Goal: Manage account settings

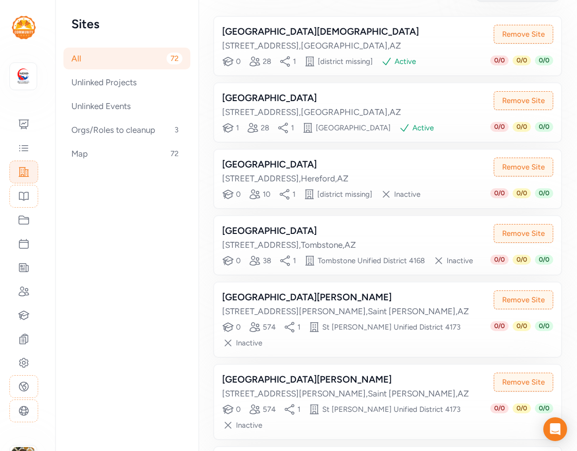
scroll to position [99, 0]
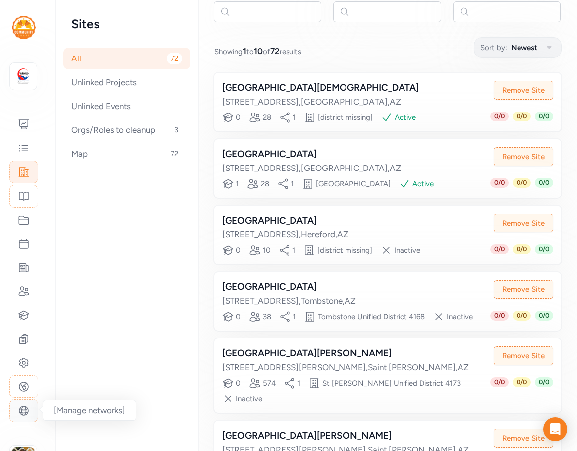
click at [32, 415] on div at bounding box center [23, 411] width 29 height 23
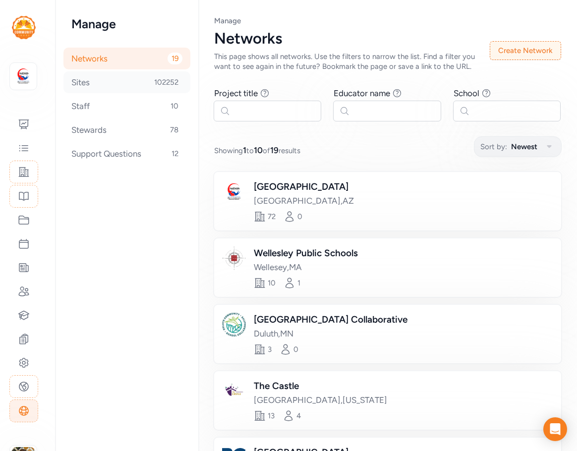
click at [72, 87] on div "Sites 102252" at bounding box center [126, 82] width 127 height 22
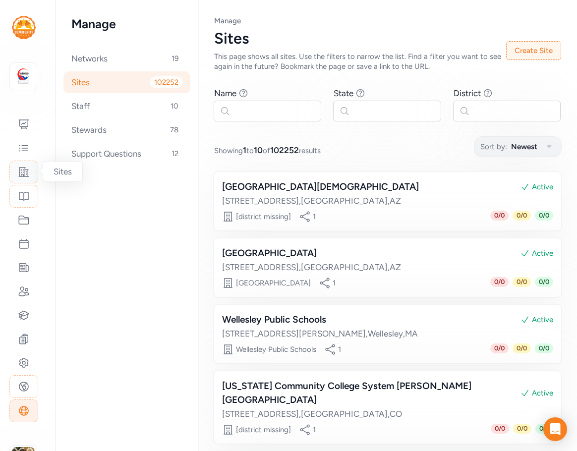
click at [27, 174] on icon at bounding box center [24, 172] width 12 height 12
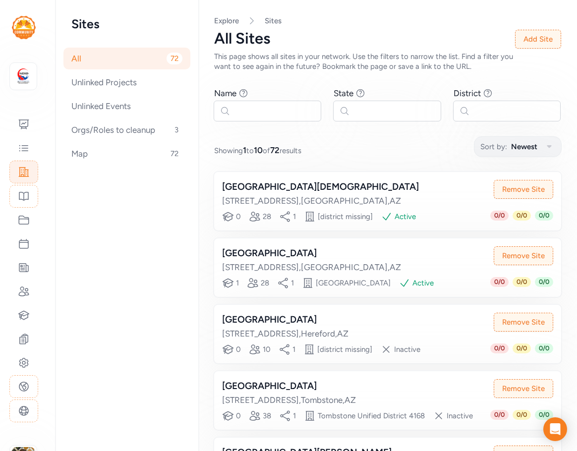
click at [394, 356] on div "Palominas Elementary District 6849 East Hwy 92 , Hereford , AZ Remove Site Educ…" at bounding box center [387, 334] width 347 height 59
click at [308, 327] on div "Palominas Elementary District" at bounding box center [285, 320] width 126 height 14
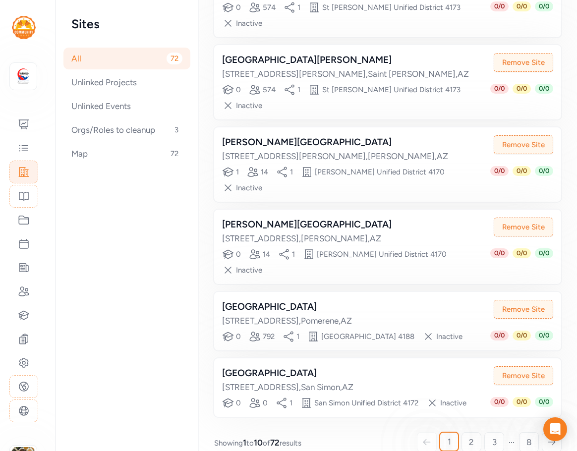
scroll to position [477, 0]
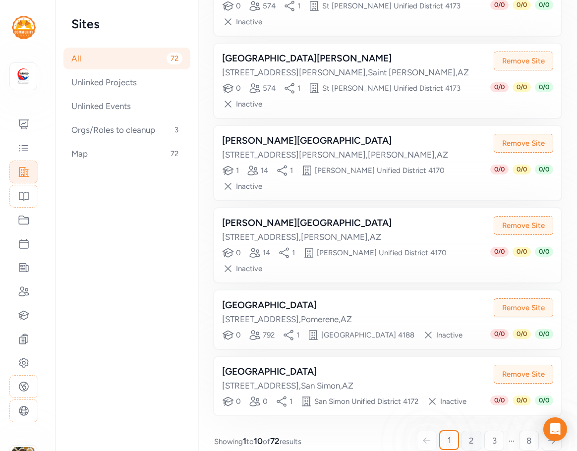
click at [472, 434] on link "2" at bounding box center [472, 441] width 20 height 20
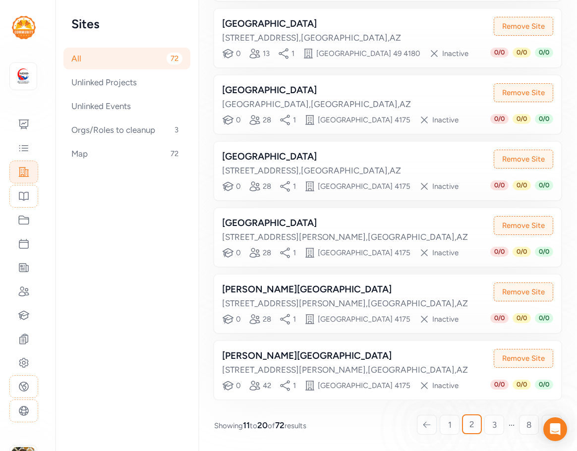
scroll to position [556, 0]
click at [527, 428] on span "8" at bounding box center [529, 425] width 5 height 12
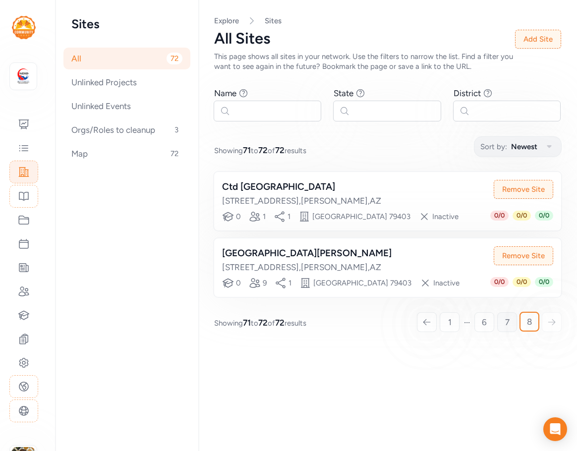
click at [509, 320] on span "7" at bounding box center [507, 322] width 4 height 12
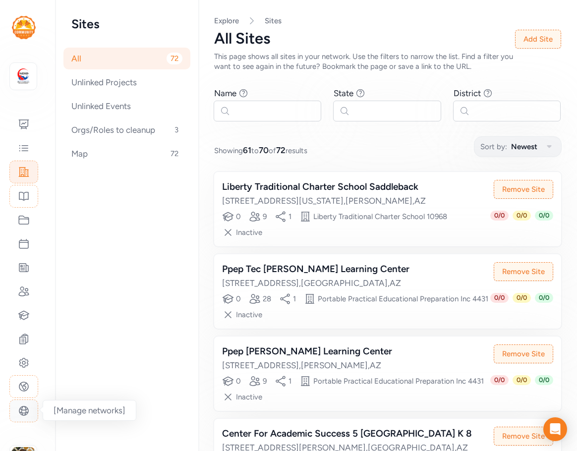
click at [28, 416] on icon at bounding box center [24, 411] width 12 height 12
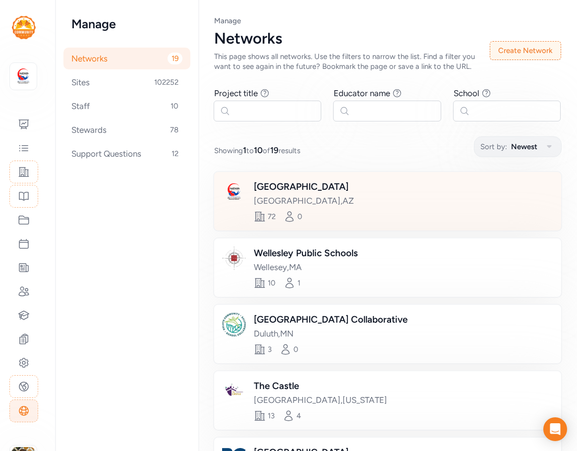
click at [309, 191] on div "[GEOGRAPHIC_DATA]" at bounding box center [304, 187] width 100 height 14
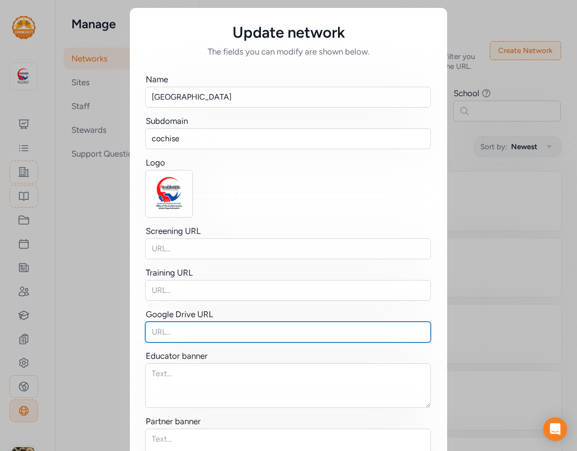
click at [170, 333] on input "text" at bounding box center [288, 332] width 286 height 21
paste input "https://drive.google.com/drive/u/0/folders/1Jq1zOb8frGuLyGJcpDgJgM27OR2CJ2xv"
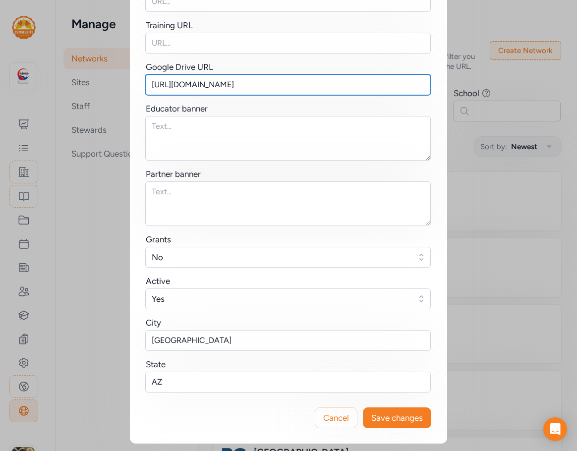
scroll to position [248, 0]
type input "https://drive.google.com/drive/u/0/folders/1Jq1zOb8frGuLyGJcpDgJgM27OR2CJ2xv"
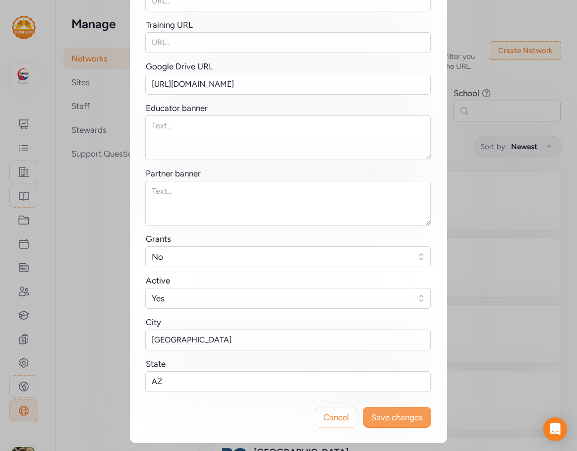
scroll to position [0, 0]
click at [422, 417] on button "Save changes" at bounding box center [397, 417] width 68 height 21
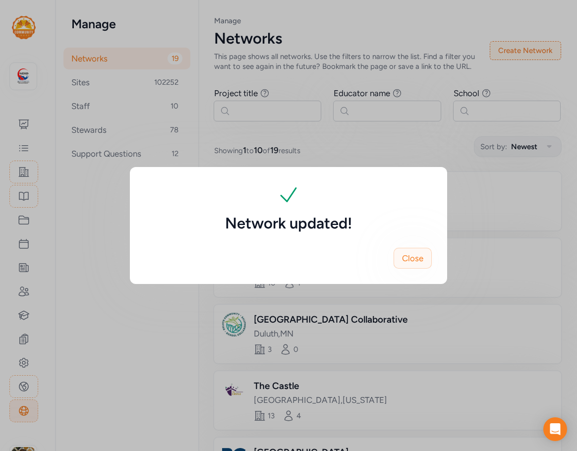
click at [409, 260] on span "Close" at bounding box center [412, 258] width 21 height 12
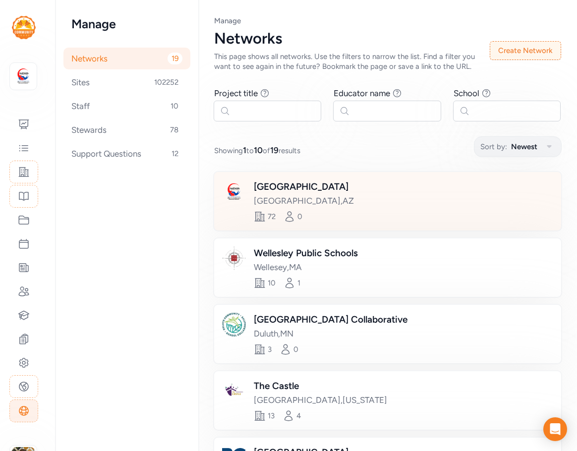
click at [364, 191] on div "Cochise County Schools Sierra Vista , AZ" at bounding box center [314, 193] width 120 height 27
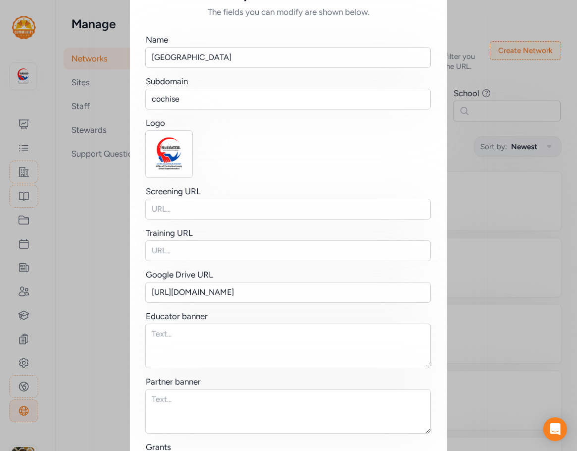
scroll to position [149, 0]
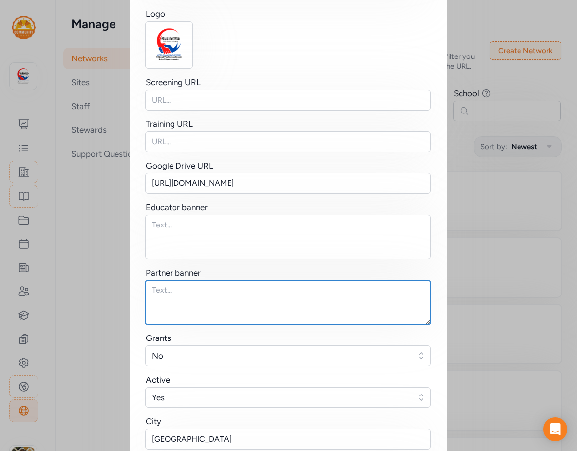
click at [177, 296] on textarea at bounding box center [288, 302] width 286 height 45
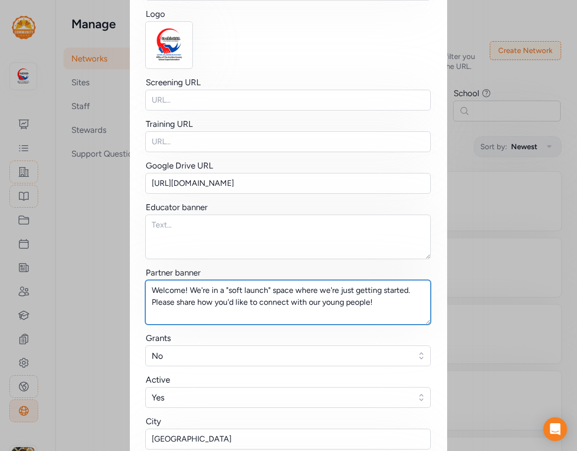
type textarea "Welcome! We're in a "soft launch" space where we're just getting started. Pleas…"
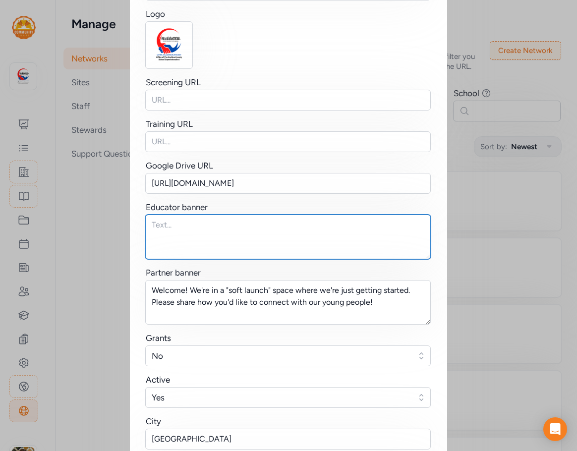
click at [179, 232] on textarea at bounding box center [288, 237] width 286 height 45
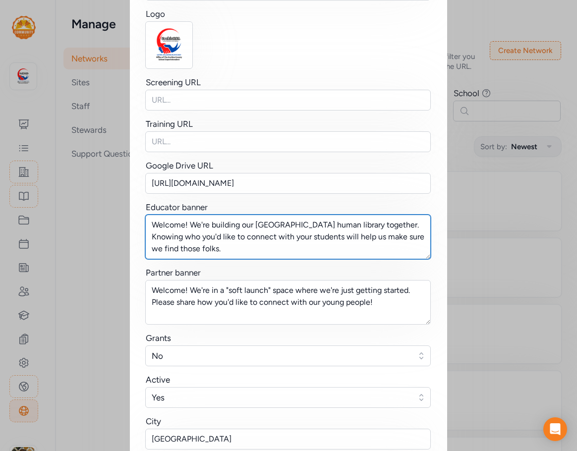
type textarea "Welcome! We're building our Cochise County human library together. Knowing who …"
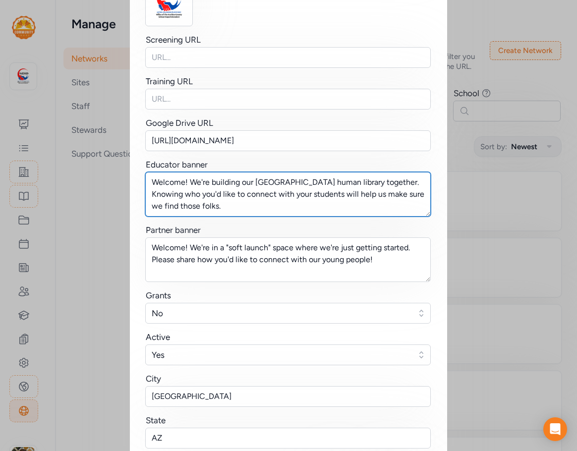
scroll to position [248, 0]
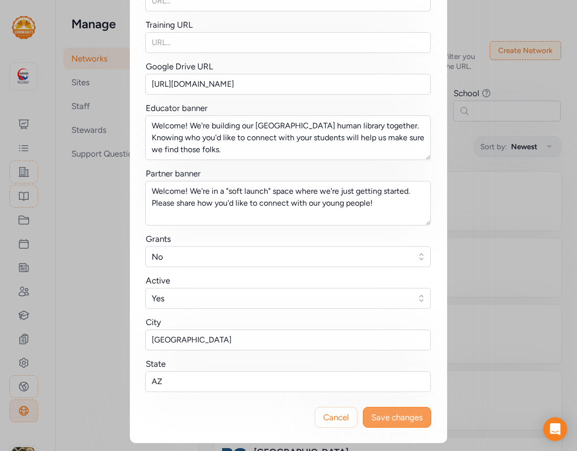
click at [419, 422] on span "Save changes" at bounding box center [397, 418] width 52 height 12
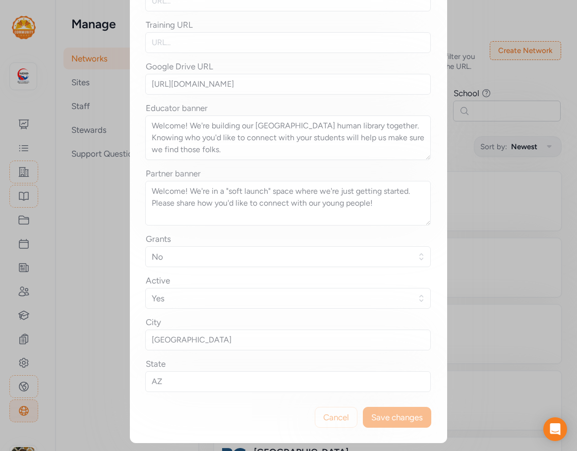
scroll to position [0, 0]
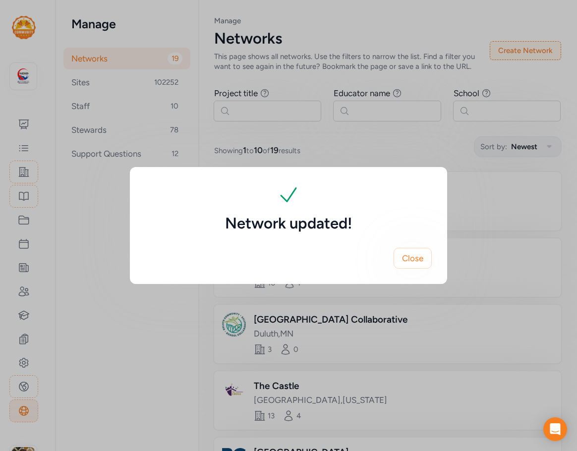
click at [26, 363] on div "Network updated! Close" at bounding box center [288, 225] width 577 height 451
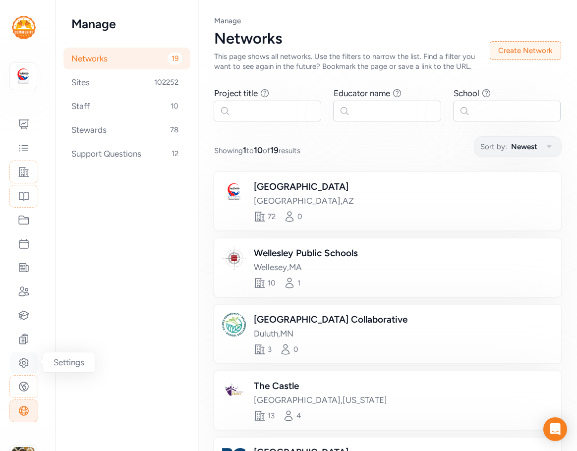
click at [19, 363] on icon at bounding box center [24, 363] width 12 height 12
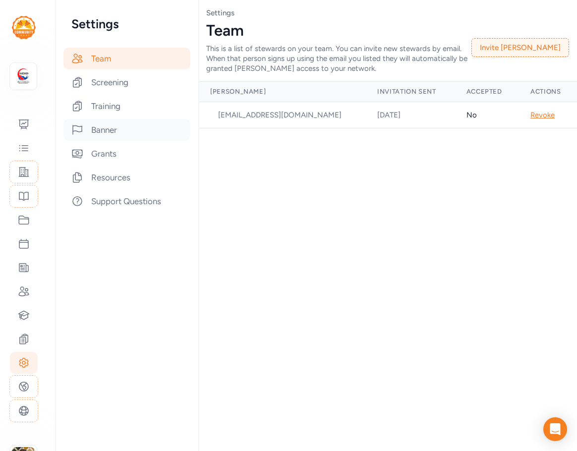
click at [96, 135] on div "Banner" at bounding box center [126, 130] width 127 height 22
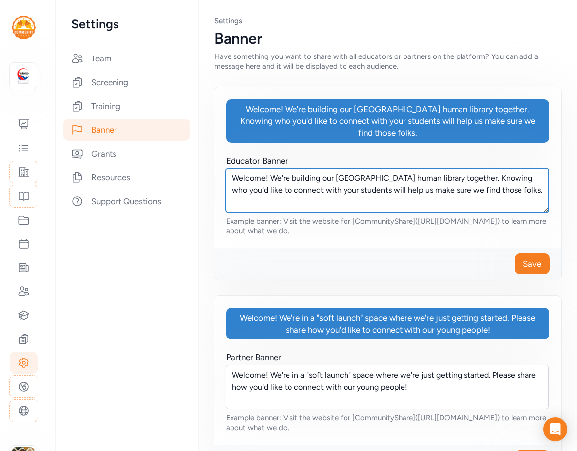
click at [531, 196] on textarea "Welcome! We're building our Cochise County human library together. Knowing who …" at bounding box center [387, 190] width 323 height 45
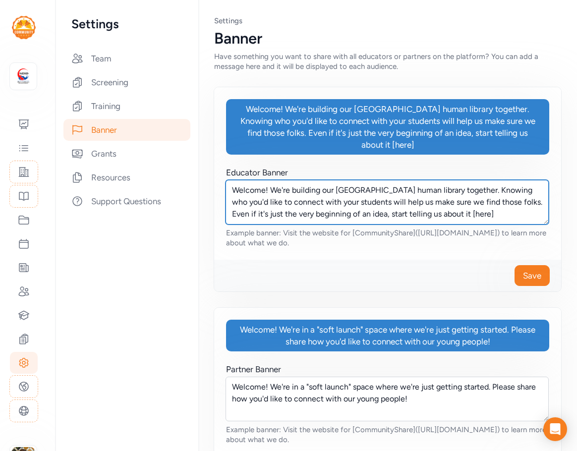
click at [507, 215] on textarea "Welcome! We're building our Cochise County human library together. Knowing who …" at bounding box center [387, 202] width 323 height 45
paste textarea "https://app.communityshare.org/my-leading"
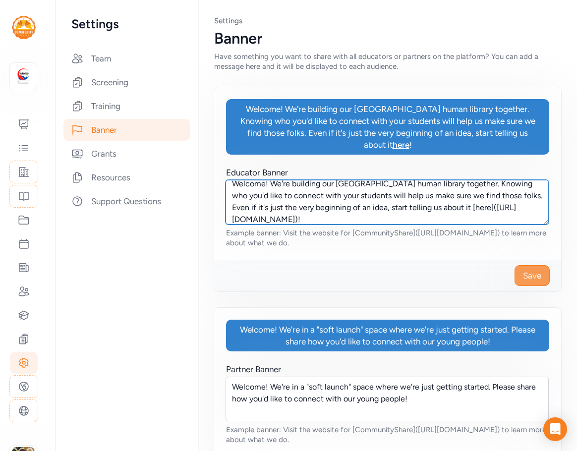
type textarea "Welcome! We're building our Cochise County human library together. Knowing who …"
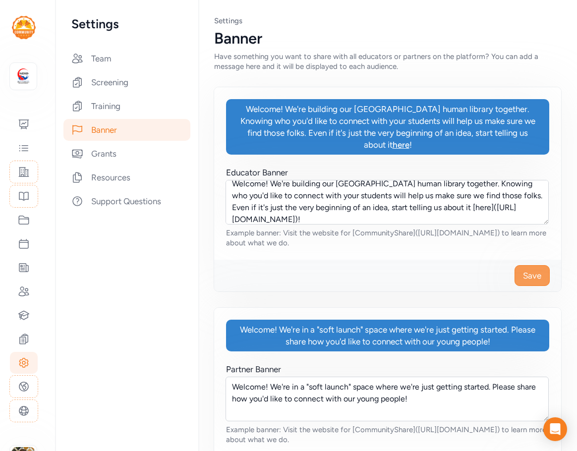
click at [540, 279] on button "Save" at bounding box center [532, 275] width 35 height 21
click at [526, 277] on span "Save" at bounding box center [532, 276] width 18 height 12
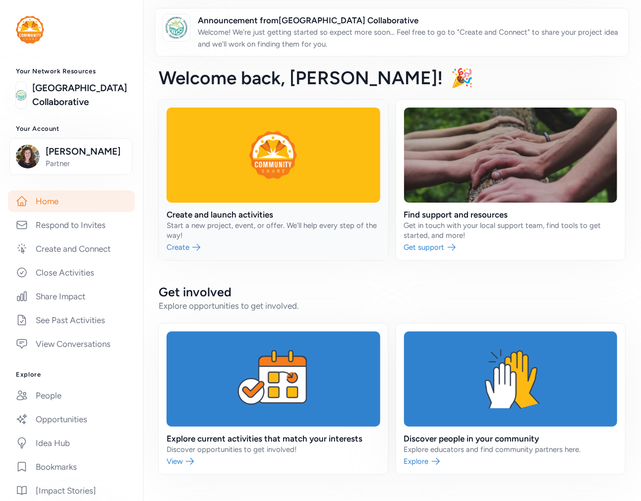
click at [224, 217] on link at bounding box center [274, 180] width 230 height 161
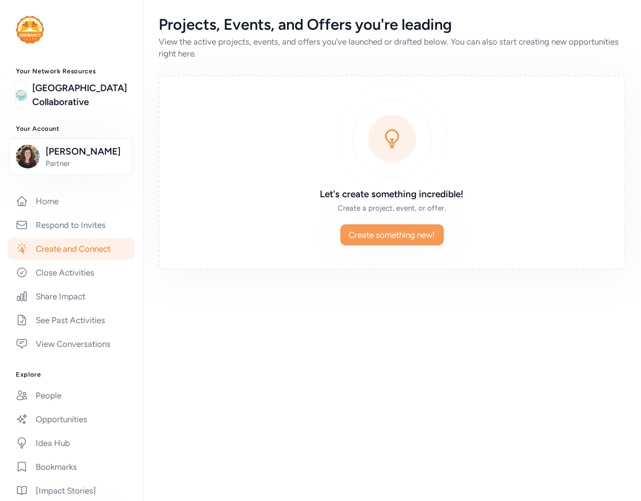
click at [417, 229] on span "Create something new!" at bounding box center [392, 235] width 86 height 12
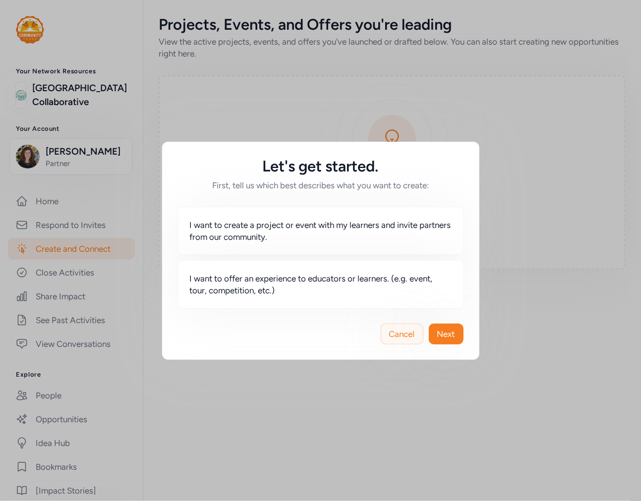
click at [400, 334] on span "Cancel" at bounding box center [402, 334] width 26 height 12
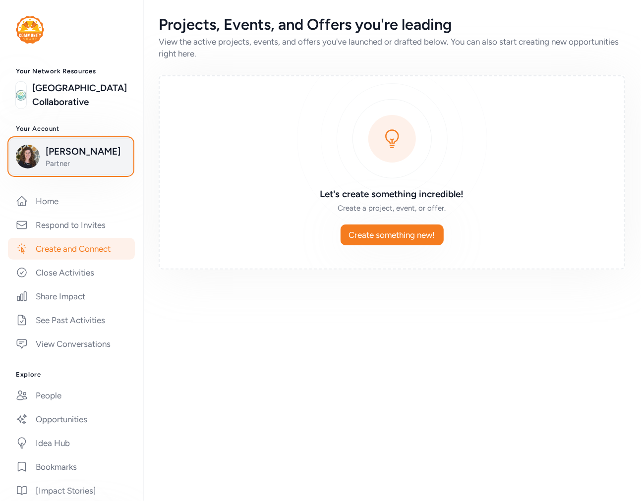
click at [78, 159] on span "[PERSON_NAME]" at bounding box center [86, 152] width 80 height 14
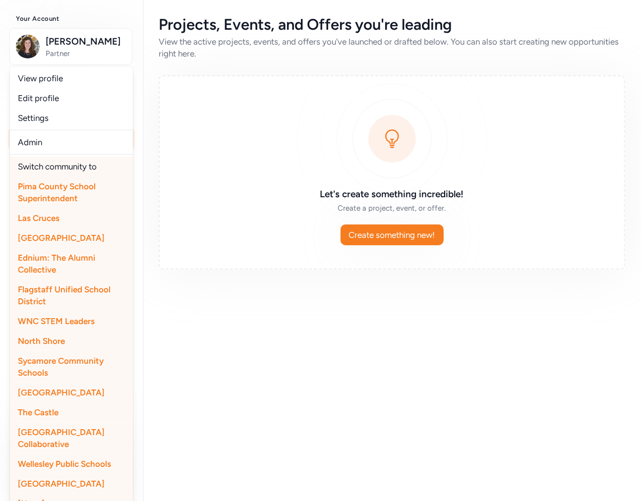
scroll to position [202, 0]
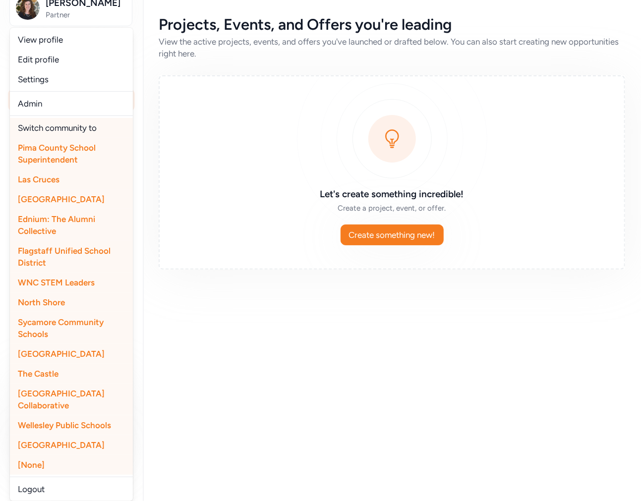
click at [72, 440] on span "[GEOGRAPHIC_DATA]" at bounding box center [61, 445] width 87 height 10
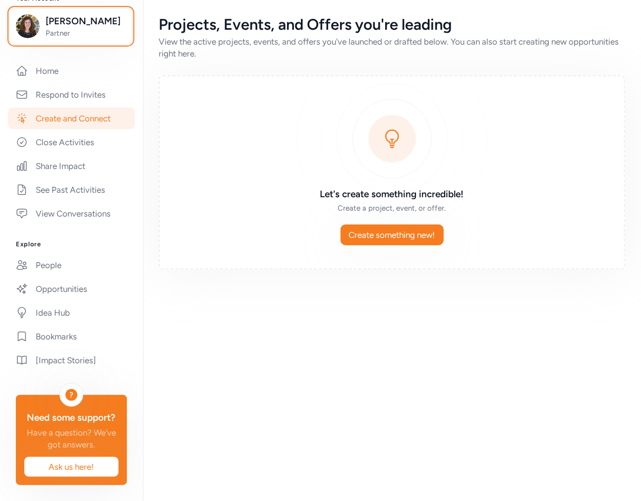
scroll to position [158, 0]
click at [36, 60] on link "Home" at bounding box center [71, 71] width 127 height 22
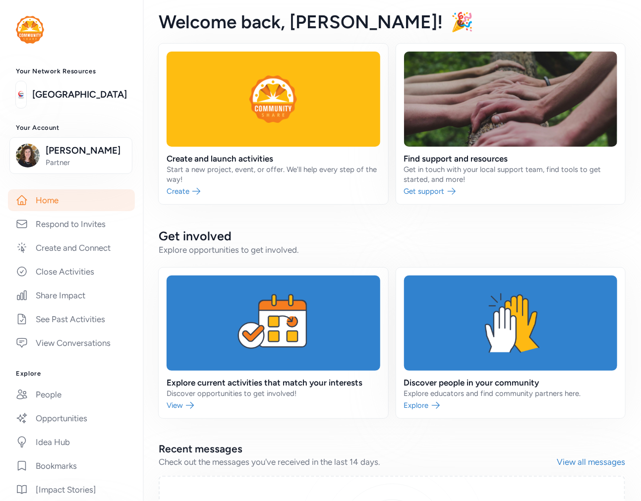
click at [80, 211] on link "Home" at bounding box center [71, 200] width 127 height 22
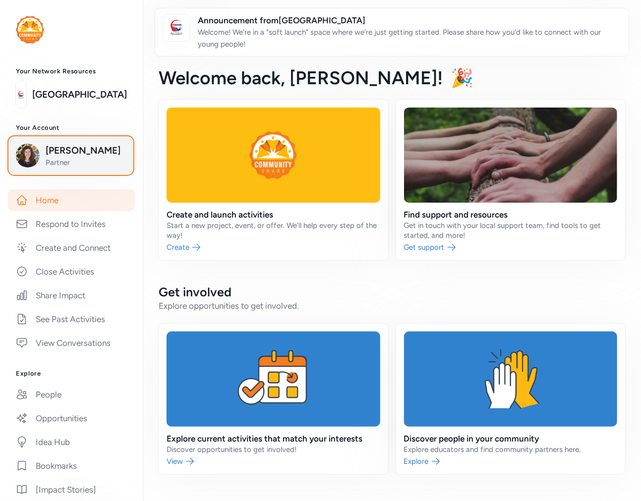
click at [101, 158] on span "[PERSON_NAME]" at bounding box center [86, 151] width 80 height 14
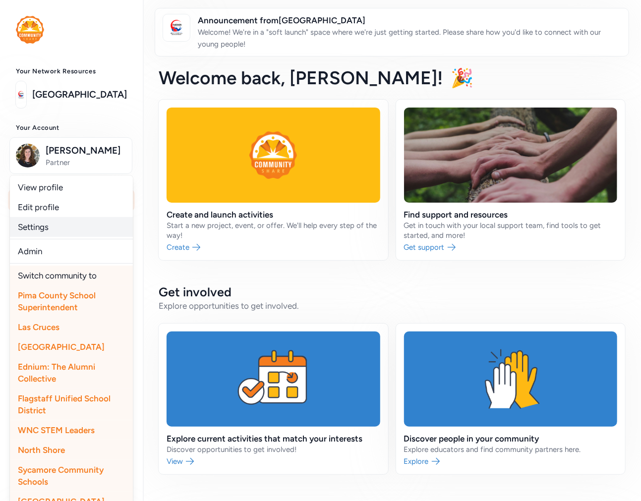
click at [52, 237] on link "Settings" at bounding box center [71, 227] width 123 height 20
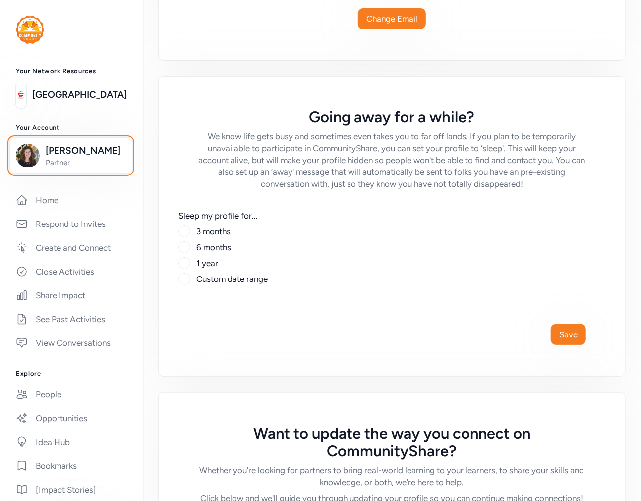
scroll to position [496, 0]
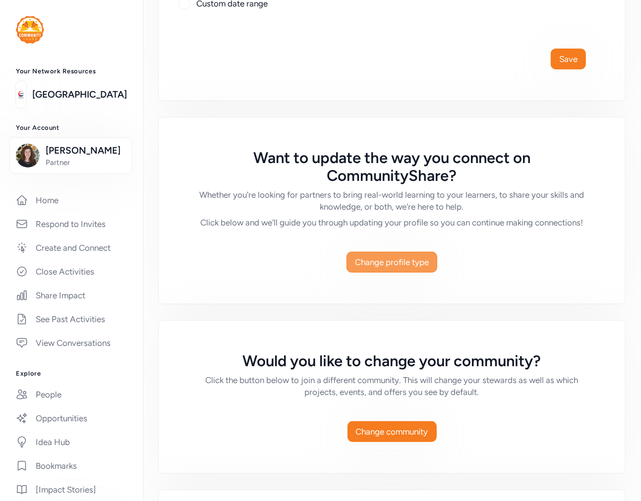
click at [420, 268] on span "Change profile type" at bounding box center [392, 262] width 74 height 12
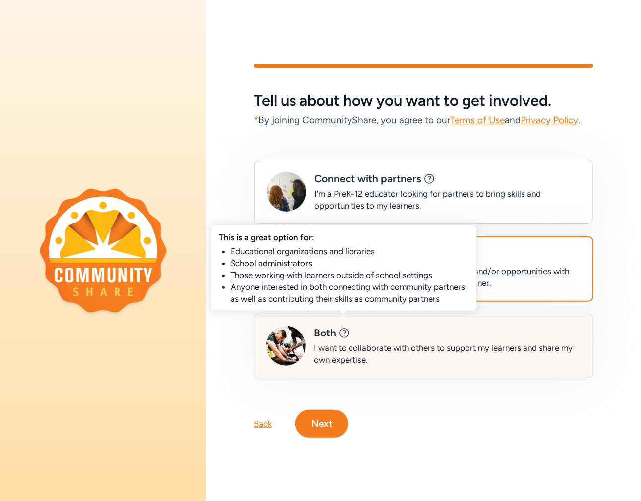
click at [349, 329] on icon at bounding box center [344, 333] width 12 height 12
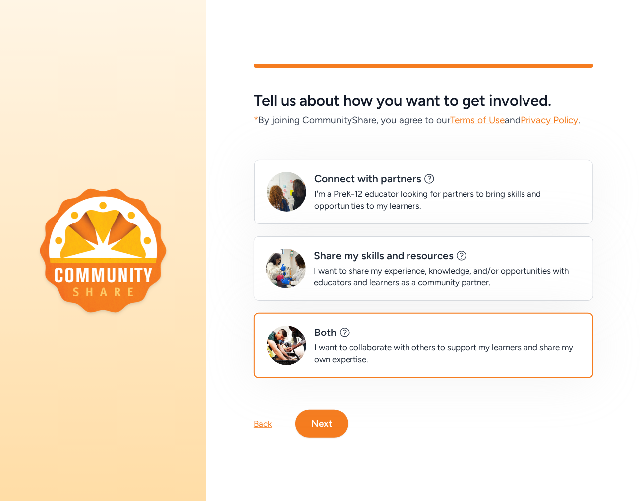
click at [319, 430] on button "Next" at bounding box center [322, 424] width 53 height 28
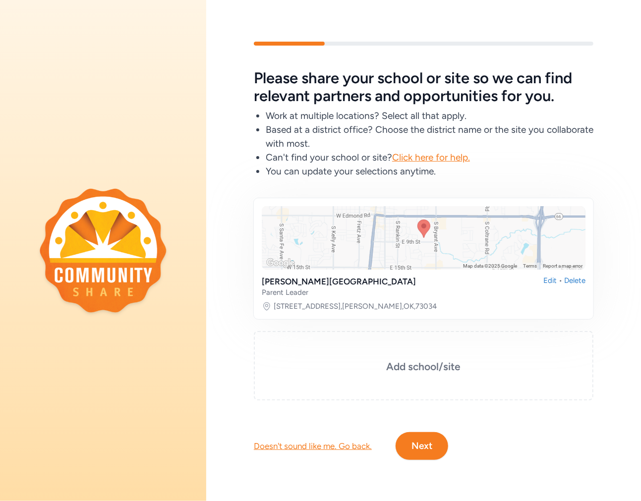
click at [425, 438] on button "Next" at bounding box center [422, 446] width 53 height 28
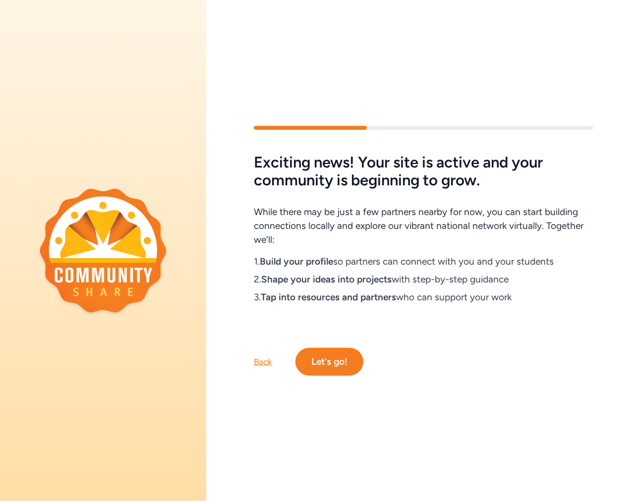
click at [262, 359] on div "Back" at bounding box center [263, 362] width 18 height 12
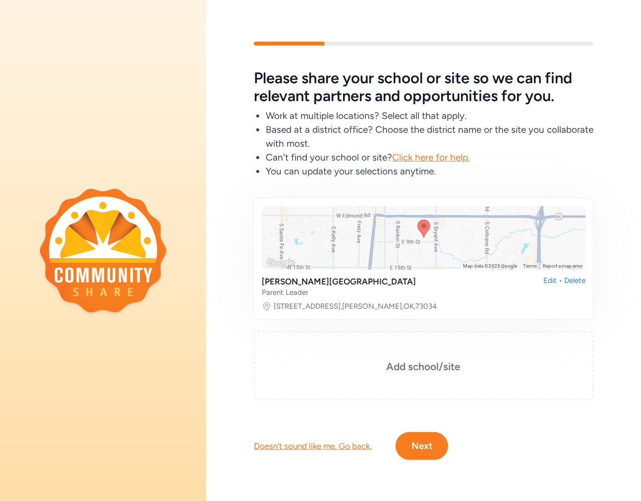
click at [305, 440] on div "Doesn't sound like me. Go back." at bounding box center [313, 446] width 118 height 12
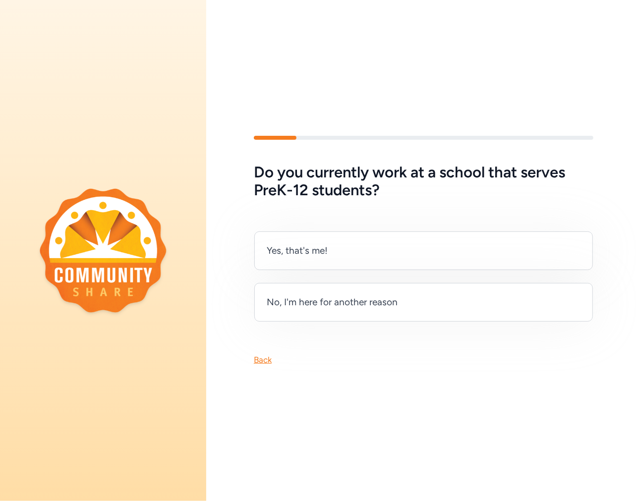
click at [266, 358] on div "Back" at bounding box center [263, 360] width 18 height 12
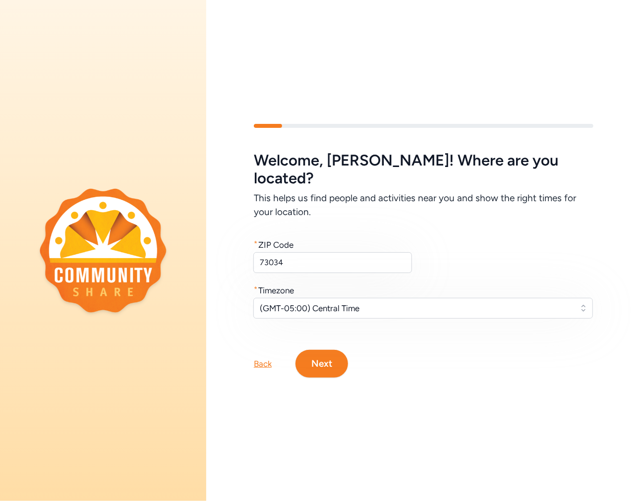
click at [142, 255] on img at bounding box center [103, 250] width 127 height 124
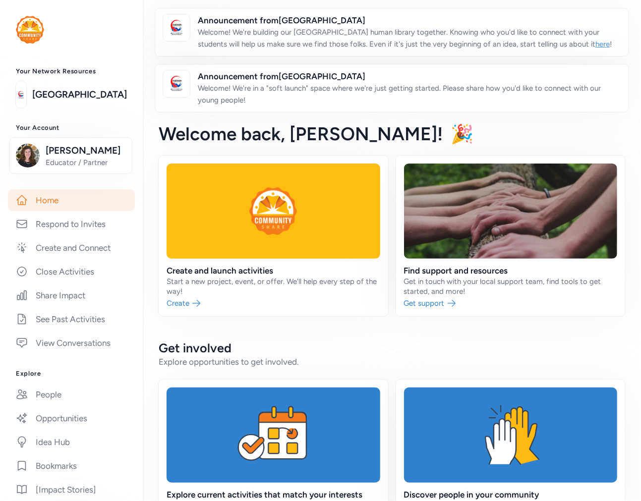
click at [596, 45] on link "here" at bounding box center [603, 44] width 14 height 9
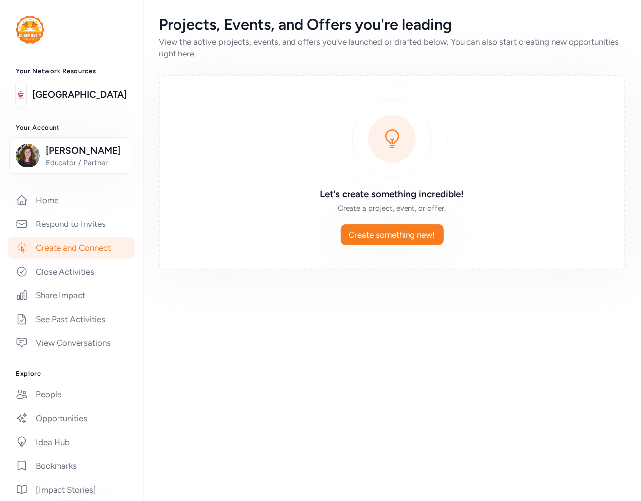
click at [36, 227] on div "Home Respond to Invites Create and Connect Close Activities Share Impact See Pa…" at bounding box center [71, 271] width 111 height 165
click at [39, 211] on link "Home" at bounding box center [71, 200] width 127 height 22
